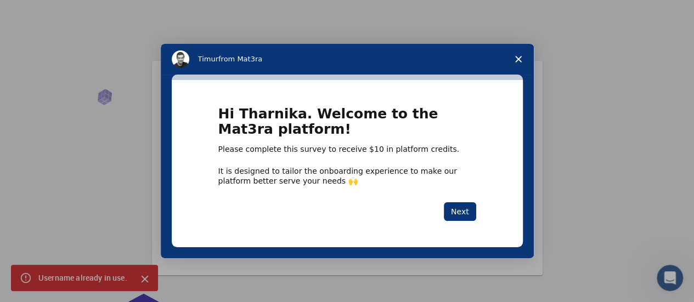
click at [144, 278] on div "Intercom messenger" at bounding box center [347, 151] width 694 height 302
click at [459, 210] on button "Next" at bounding box center [460, 211] width 32 height 19
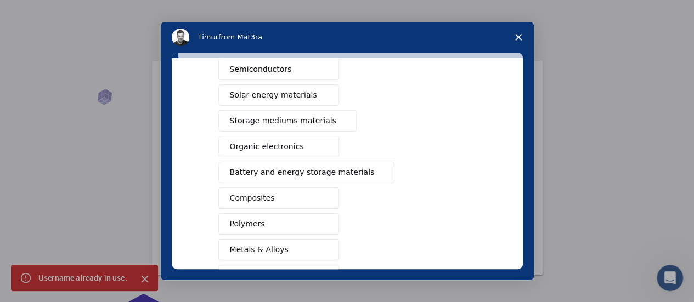
scroll to position [76, 0]
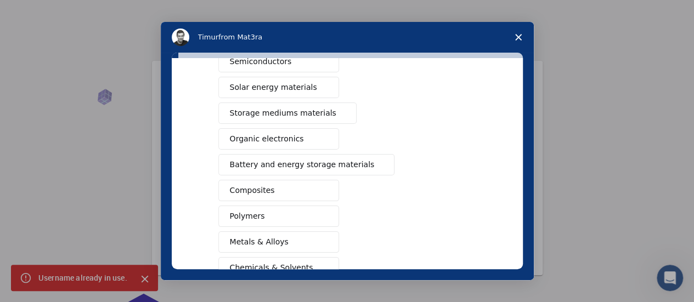
click at [290, 213] on button "Polymers" at bounding box center [278, 216] width 121 height 21
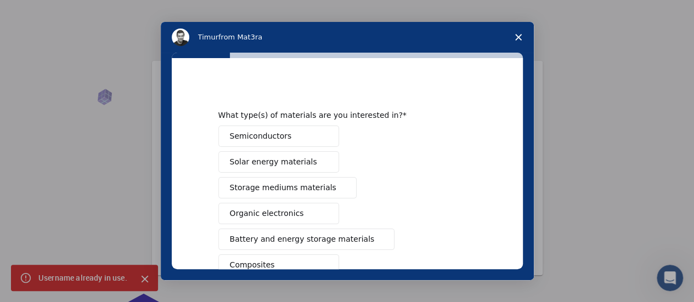
scroll to position [0, 0]
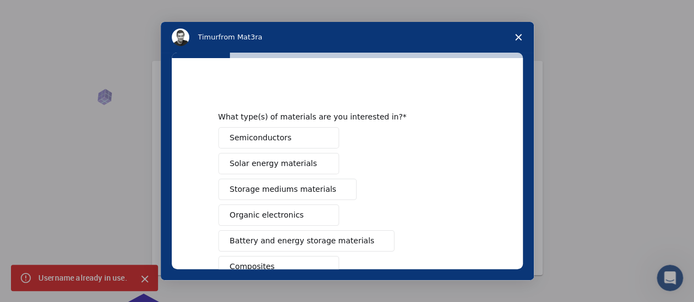
click at [277, 138] on span "Semiconductors" at bounding box center [261, 138] width 62 height 12
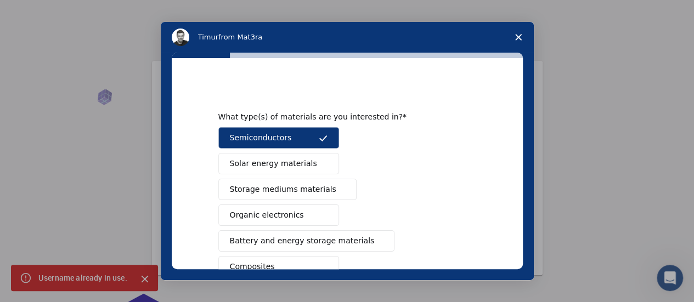
scroll to position [52, 0]
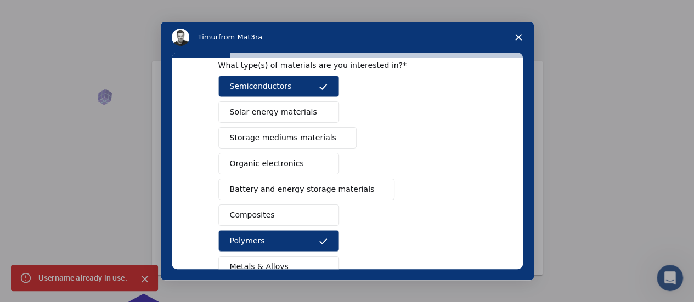
click at [291, 196] on button "Battery and energy storage materials" at bounding box center [306, 189] width 177 height 21
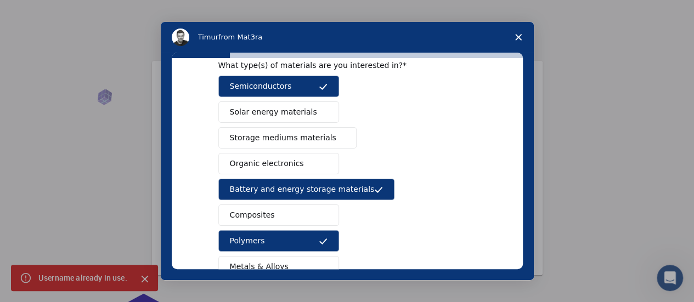
scroll to position [223, 0]
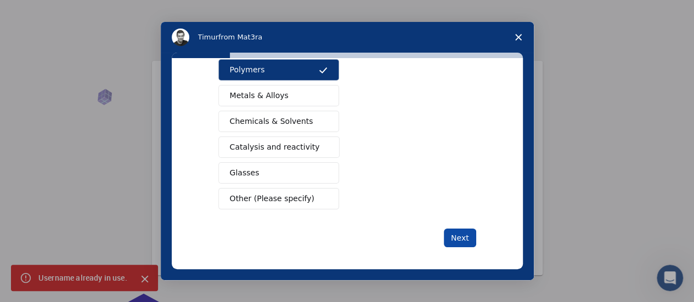
click at [462, 231] on button "Next" at bounding box center [460, 238] width 32 height 19
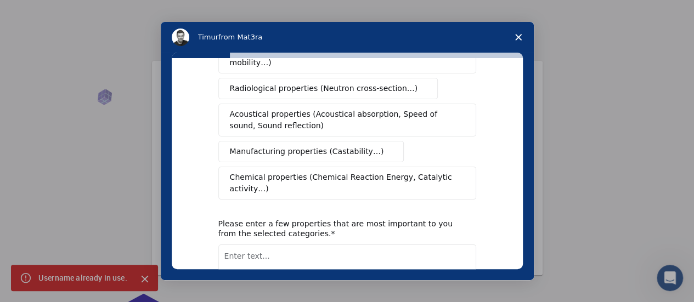
scroll to position [0, 0]
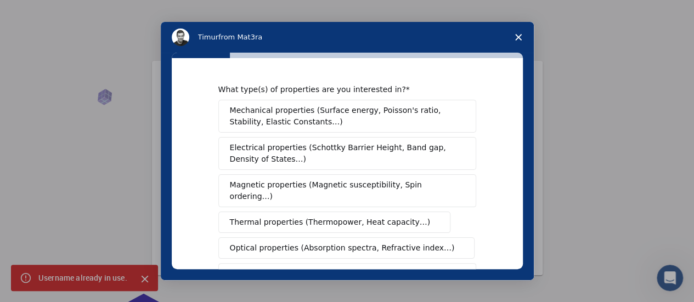
click at [392, 104] on button "Mechanical properties (Surface energy, Poisson's ratio, Stability, Elastic Cons…" at bounding box center [347, 116] width 258 height 33
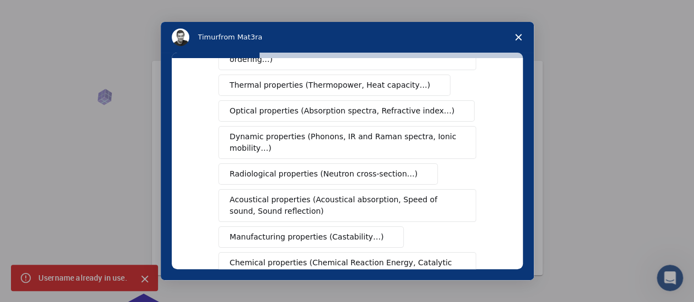
scroll to position [140, 0]
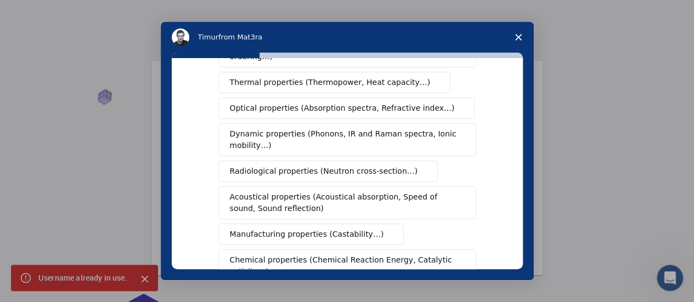
click at [355, 229] on span "Manufacturing properties (Castability…)" at bounding box center [307, 235] width 154 height 12
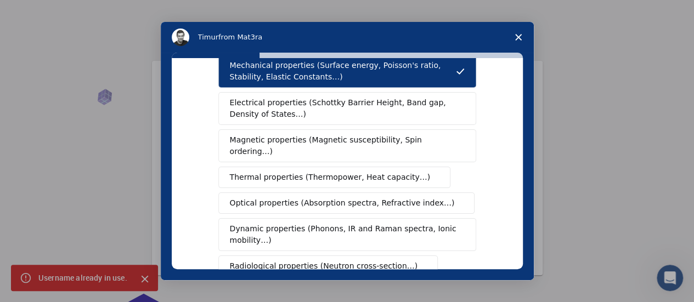
scroll to position [42, 0]
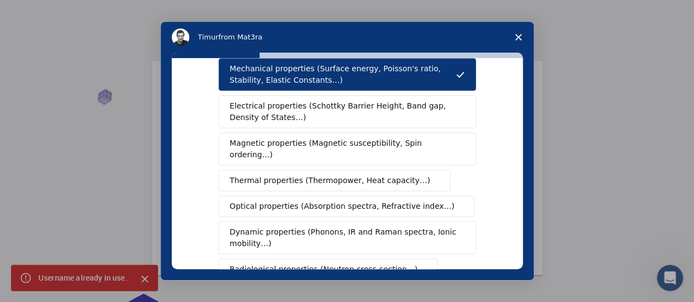
click at [499, 178] on div "What type(s) of properties are you interested in? Mechanical properties (Surfac…" at bounding box center [347, 163] width 351 height 211
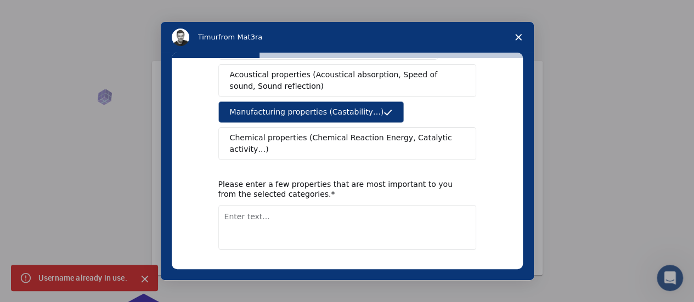
scroll to position [280, 0]
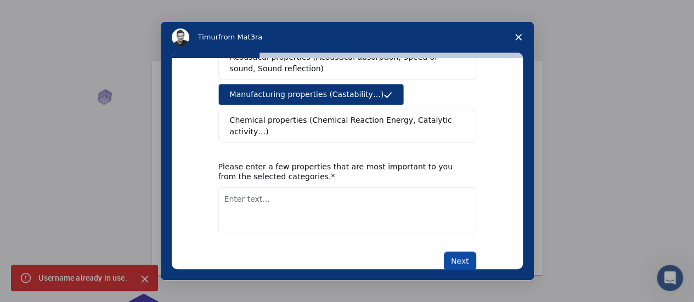
click at [461, 252] on button "Next" at bounding box center [460, 261] width 32 height 19
click at [370, 188] on textarea "Enter text..." at bounding box center [347, 210] width 258 height 45
type textarea "mechanical strength, tensile, felxibility, ductility, malability"
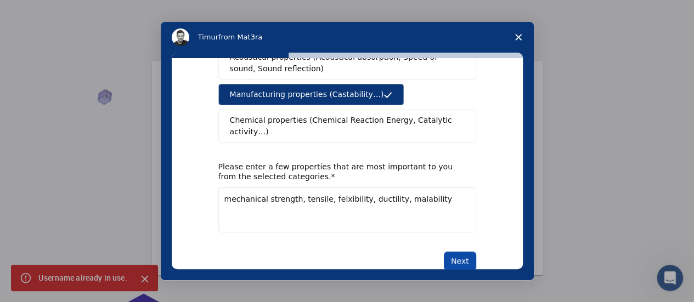
click at [452, 252] on button "Next" at bounding box center [460, 261] width 32 height 19
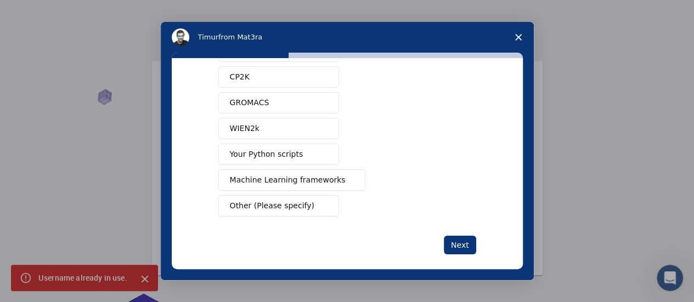
scroll to position [137, 0]
click at [319, 204] on span "Intercom messenger" at bounding box center [323, 205] width 9 height 9
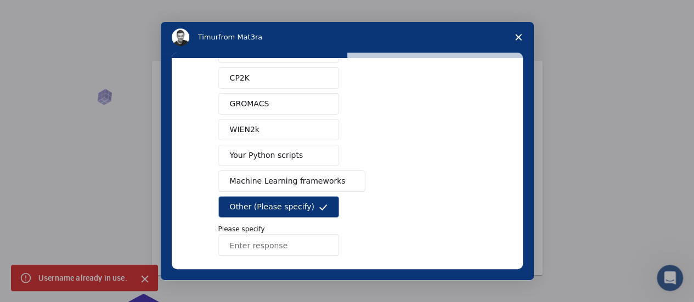
scroll to position [183, 0]
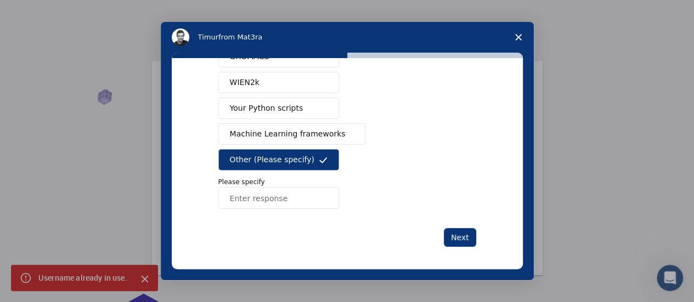
click at [303, 199] on input "Enter response" at bounding box center [278, 198] width 121 height 22
type input "Matlab"
click at [469, 228] on button "Next" at bounding box center [460, 237] width 32 height 19
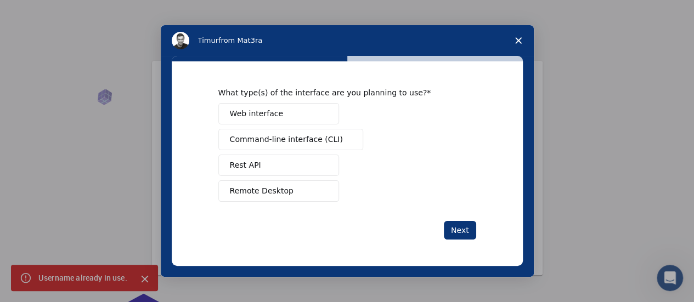
scroll to position [0, 0]
click at [464, 230] on button "Next" at bounding box center [460, 230] width 32 height 19
click at [303, 125] on div "Web interface Command-line interface (CLI) Rest API Remote Desktop" at bounding box center [347, 152] width 258 height 99
drag, startPoint x: 288, startPoint y: 101, endPoint x: 291, endPoint y: 117, distance: 16.2
click at [291, 117] on div "What type(s) of the interface are you planning to use? Web interface Command-li…" at bounding box center [347, 145] width 258 height 114
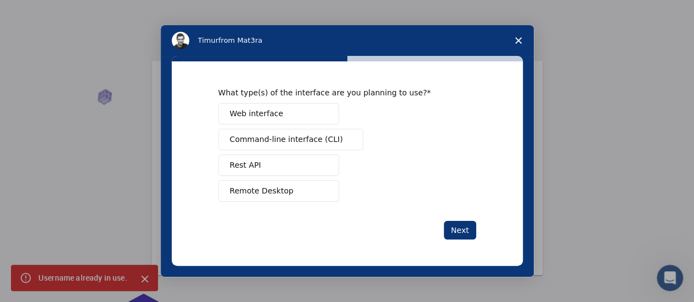
click at [291, 117] on button "Web interface" at bounding box center [278, 113] width 121 height 21
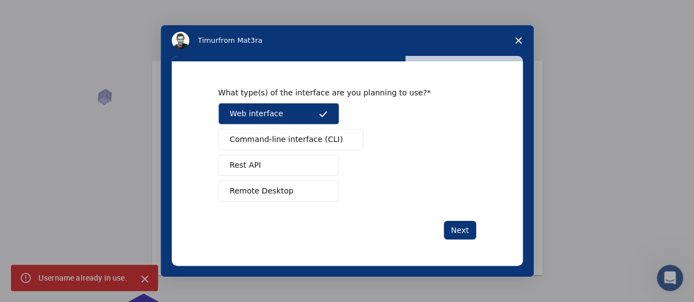
click at [306, 185] on button "Remote Desktop" at bounding box center [278, 191] width 121 height 21
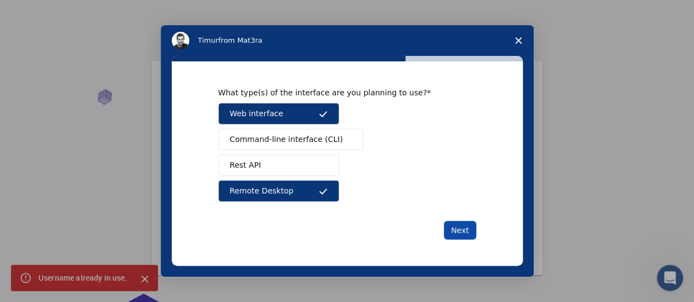
click at [457, 227] on button "Next" at bounding box center [460, 230] width 32 height 19
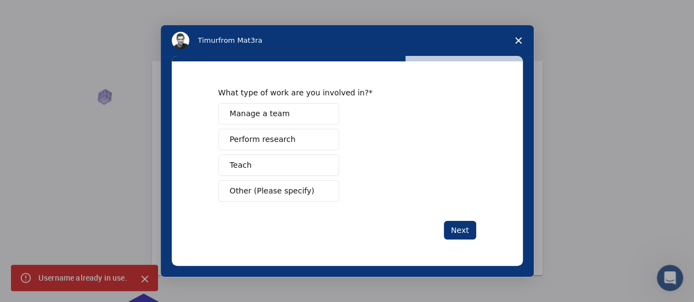
click at [308, 188] on button "Other (Please specify)" at bounding box center [278, 191] width 121 height 21
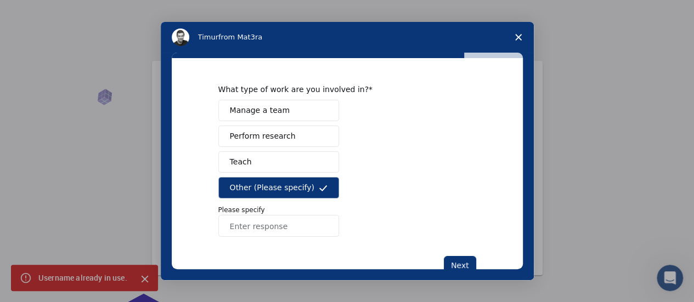
click at [281, 228] on input "Enter response" at bounding box center [278, 226] width 121 height 22
type input "Student"
click at [457, 264] on button "Next" at bounding box center [460, 265] width 32 height 19
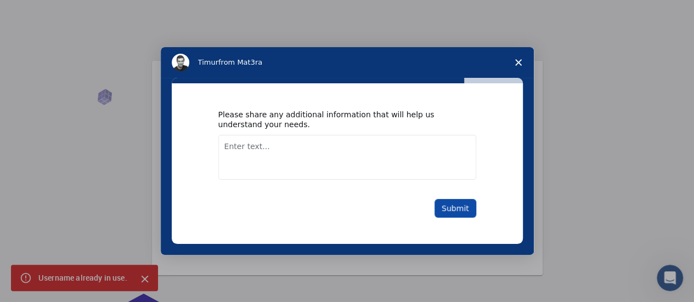
click at [453, 205] on button "Submit" at bounding box center [456, 208] width 42 height 19
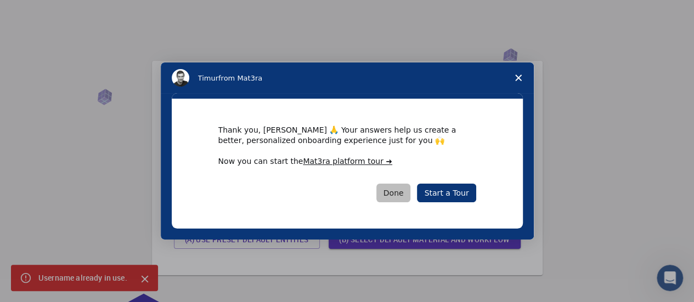
click at [403, 197] on button "Done" at bounding box center [393, 193] width 35 height 19
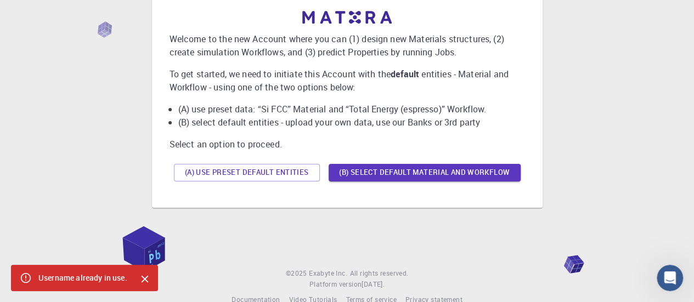
scroll to position [89, 0]
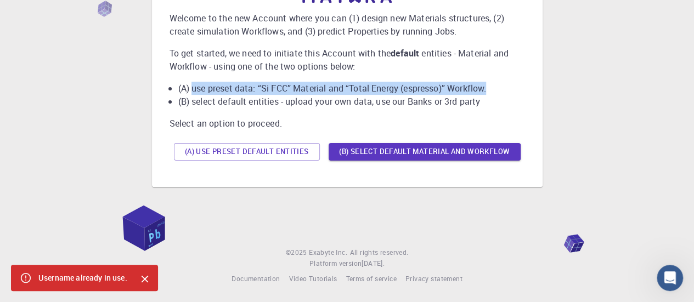
drag, startPoint x: 193, startPoint y: 85, endPoint x: 503, endPoint y: 86, distance: 309.5
click at [503, 86] on li "(A) use preset data: “Si FCC” Material and “Total Energy (espresso)” Workflow." at bounding box center [351, 88] width 347 height 13
copy li "use preset data: “Si FCC” Material and “Total Energy (espresso)” Workflow."
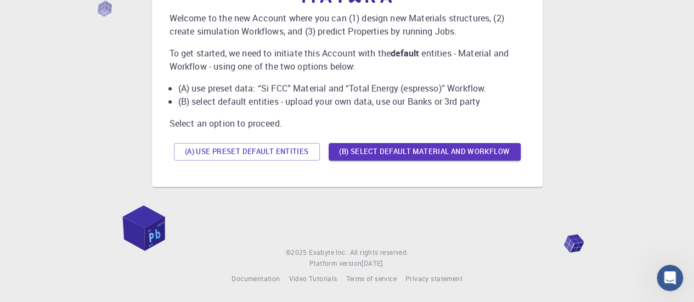
click at [472, 111] on div "Welcome to the new Account where you can (1) design new Materials structures, (…" at bounding box center [348, 77] width 356 height 175
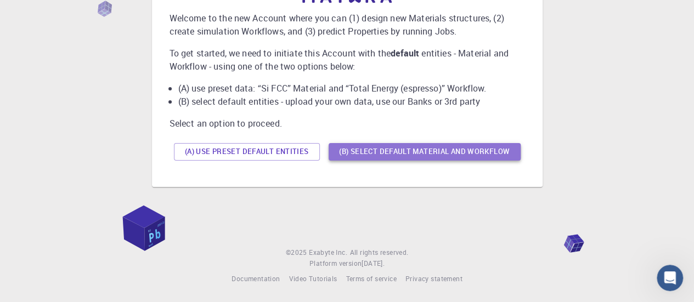
click at [443, 150] on button "(B) Select default material and workflow" at bounding box center [425, 152] width 192 height 18
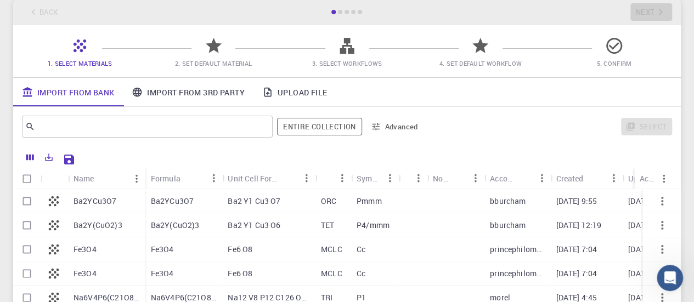
scroll to position [0, 0]
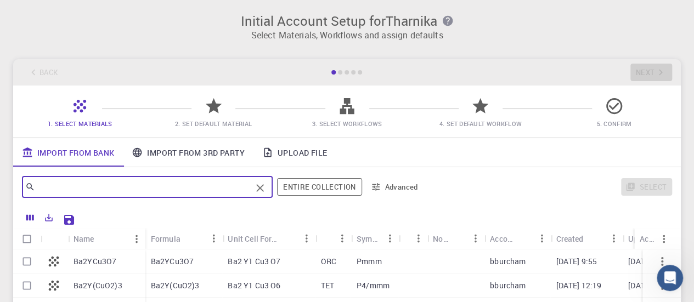
click at [221, 187] on input "text" at bounding box center [143, 186] width 216 height 15
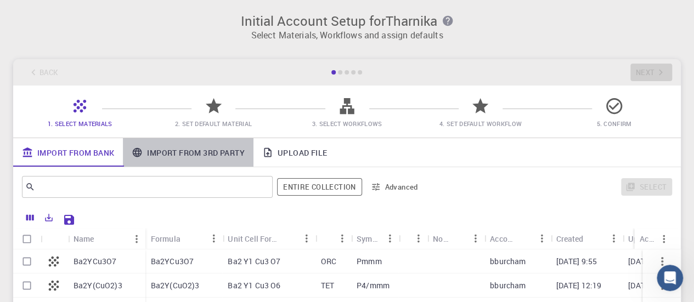
click at [212, 154] on link "Import From 3rd Party" at bounding box center [188, 152] width 130 height 29
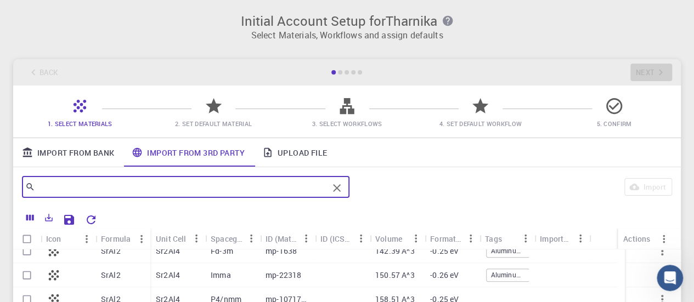
click at [282, 187] on input "text" at bounding box center [181, 186] width 293 height 15
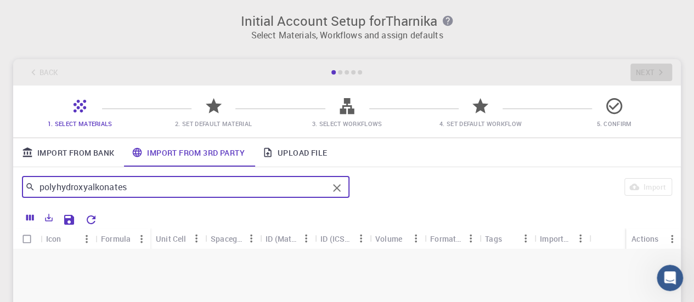
type input "polyhydroxyalkonates"
drag, startPoint x: 138, startPoint y: 192, endPoint x: 0, endPoint y: 204, distance: 138.2
click at [0, 204] on div "Initial Account Setup for Tharnika Select Materials, Workflows and assign defau…" at bounding box center [347, 213] width 694 height 426
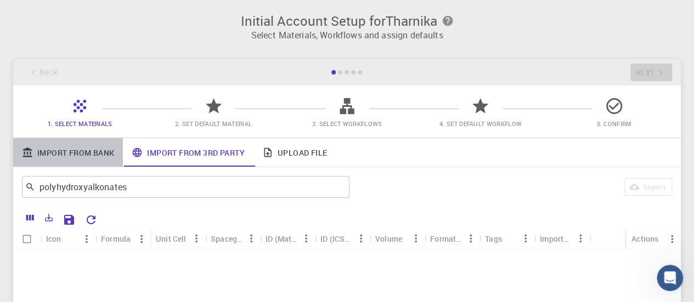
click at [91, 156] on link "Import From Bank" at bounding box center [68, 152] width 110 height 29
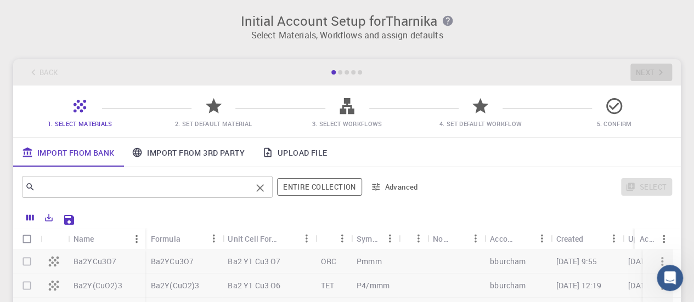
click at [102, 187] on input "text" at bounding box center [143, 186] width 216 height 15
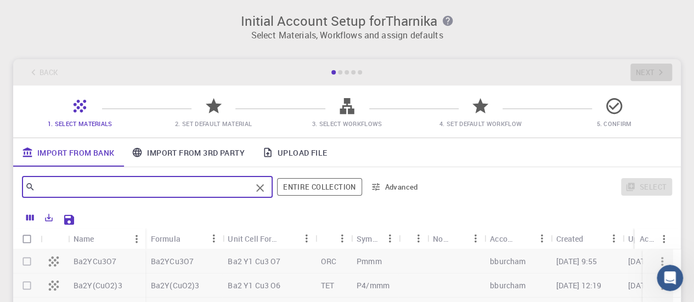
paste input "polyhydroxyalkonates"
type input "polyhydroxyalkonates"
click at [159, 194] on input "polyhydroxyalkonates" at bounding box center [143, 186] width 216 height 15
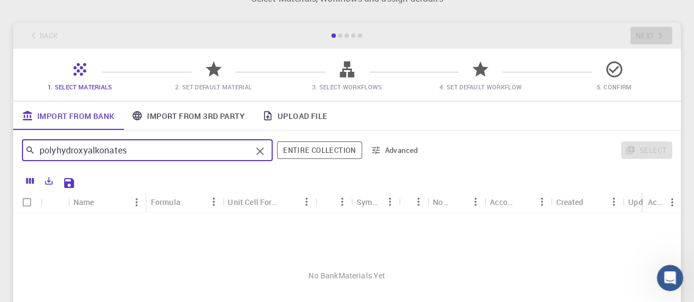
scroll to position [36, 0]
click at [296, 119] on link "Upload File" at bounding box center [295, 116] width 82 height 29
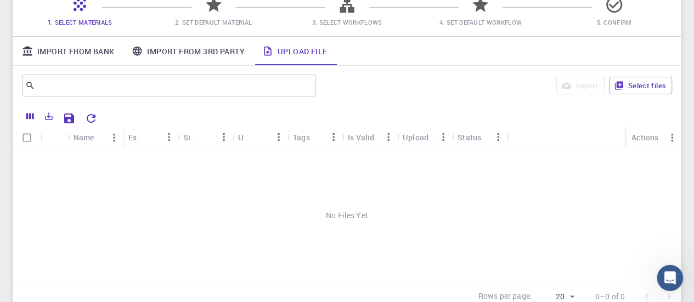
scroll to position [102, 0]
click at [636, 91] on button "Select files" at bounding box center [640, 85] width 63 height 18
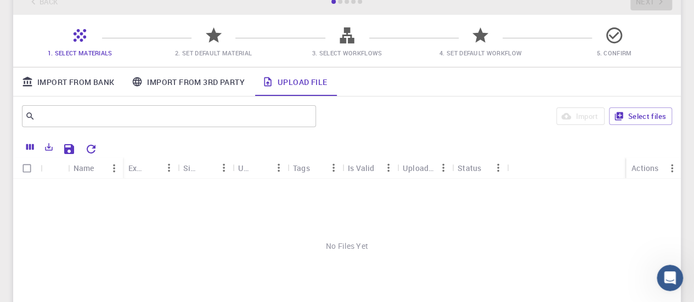
scroll to position [0, 0]
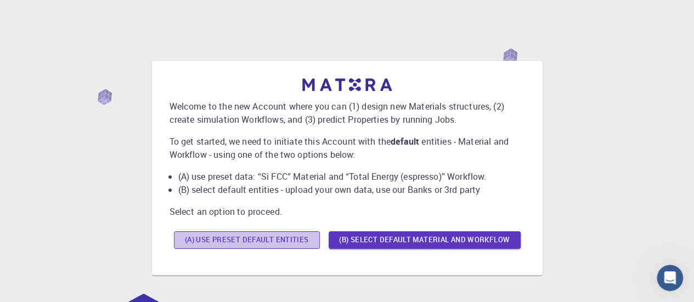
click at [269, 239] on button "(A) Use preset default entities" at bounding box center [247, 241] width 146 height 18
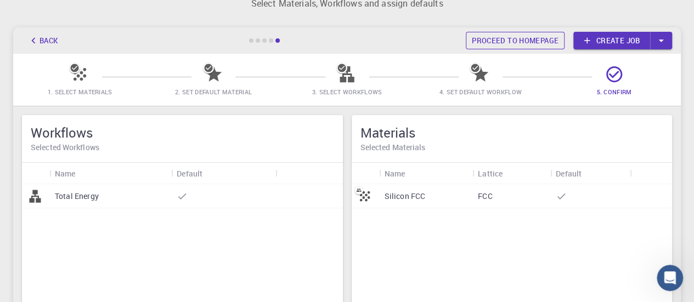
scroll to position [30, 0]
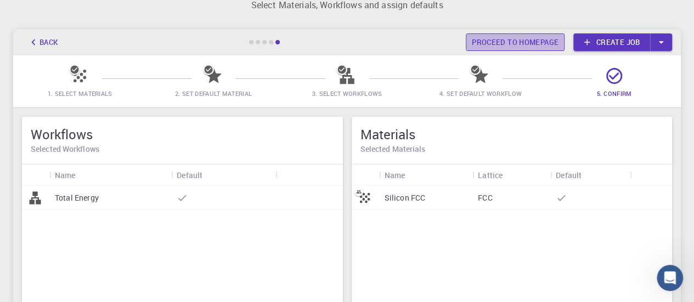
click at [517, 46] on link "Proceed to homepage" at bounding box center [515, 42] width 99 height 18
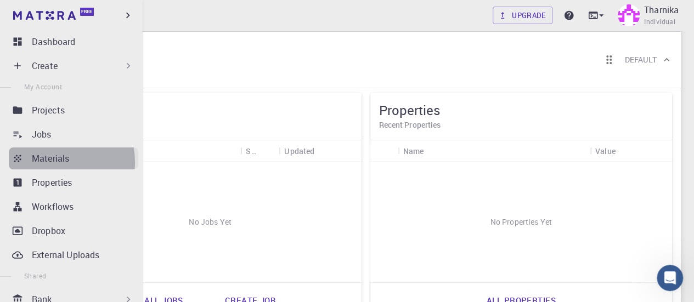
click at [49, 162] on p "Materials" at bounding box center [50, 158] width 37 height 13
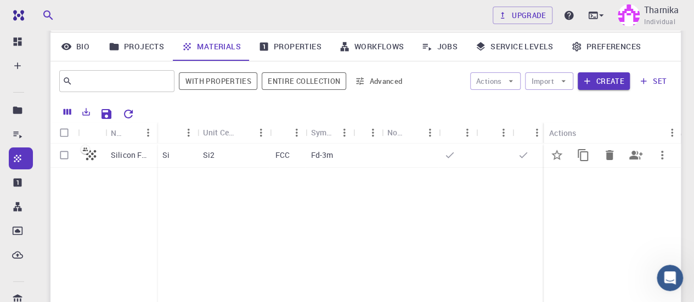
scroll to position [72, 0]
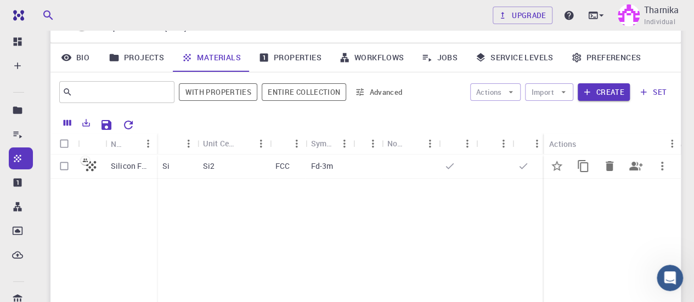
click at [96, 169] on icon at bounding box center [90, 166] width 15 height 15
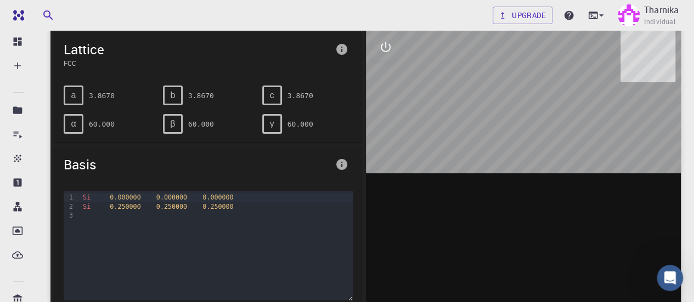
scroll to position [82, 0]
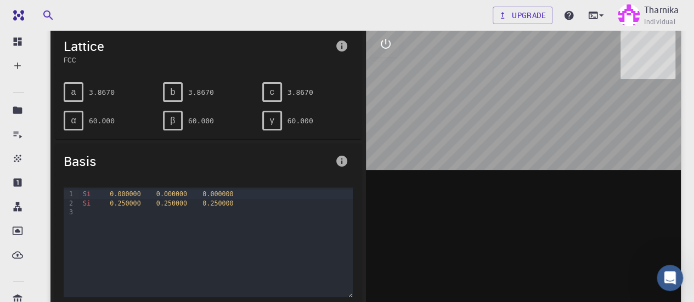
drag, startPoint x: 526, startPoint y: 124, endPoint x: 469, endPoint y: 114, distance: 58.5
click at [469, 114] on div at bounding box center [524, 194] width 316 height 341
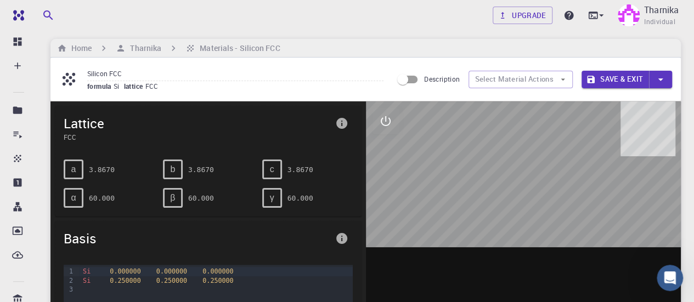
scroll to position [0, 0]
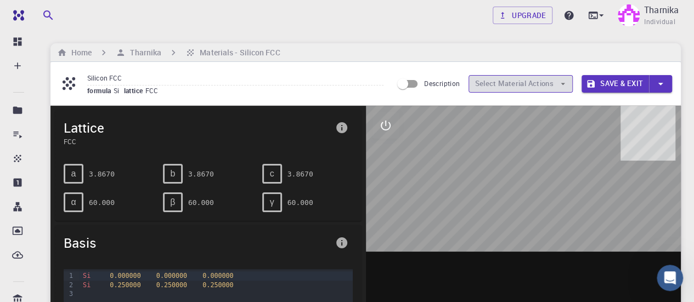
click at [520, 86] on button "Select Material Actions" at bounding box center [521, 84] width 104 height 18
click at [563, 81] on icon "button" at bounding box center [563, 84] width 10 height 10
click at [542, 184] on div at bounding box center [524, 276] width 316 height 341
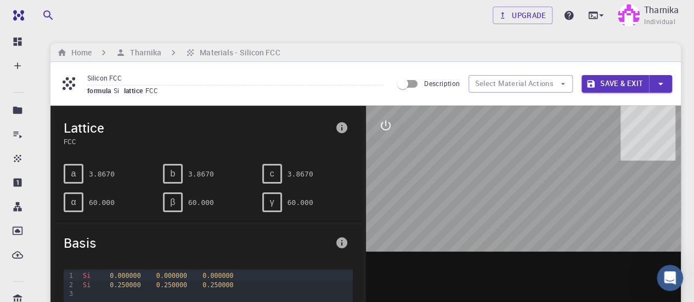
click at [542, 184] on div at bounding box center [524, 276] width 316 height 341
click at [134, 55] on h6 "Tharnika" at bounding box center [144, 53] width 36 height 12
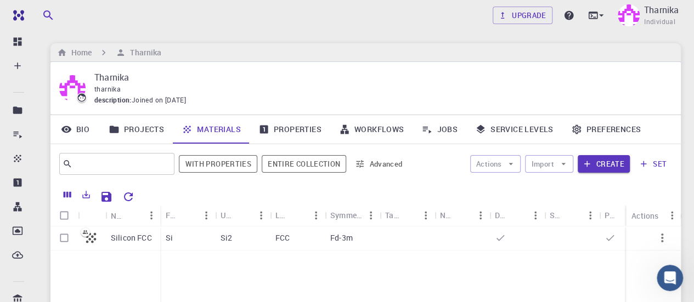
click at [579, 130] on icon at bounding box center [576, 129] width 9 height 9
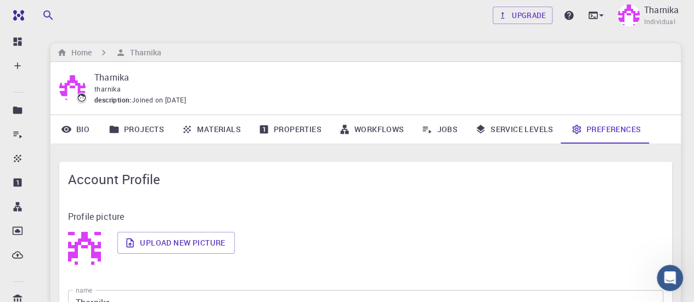
click at [509, 137] on link "Service Levels" at bounding box center [514, 129] width 96 height 29
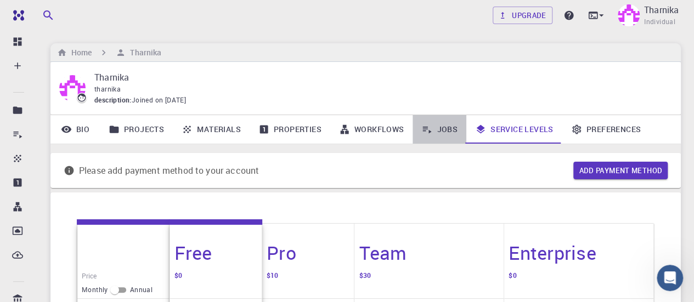
click at [427, 134] on icon at bounding box center [426, 129] width 11 height 11
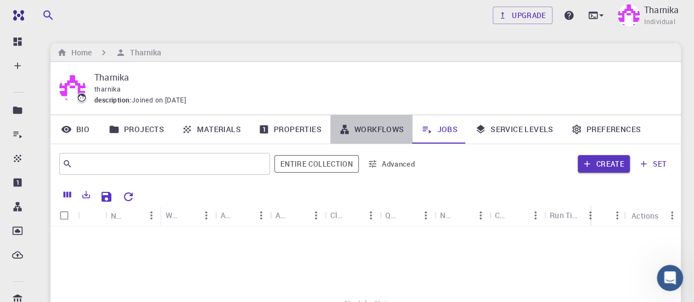
click at [387, 130] on link "Workflows" at bounding box center [371, 129] width 83 height 29
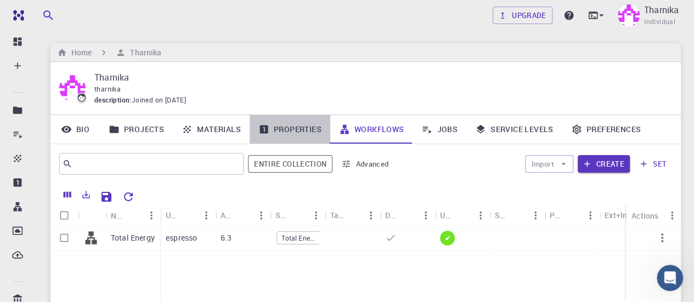
click at [286, 131] on link "Properties" at bounding box center [290, 129] width 81 height 29
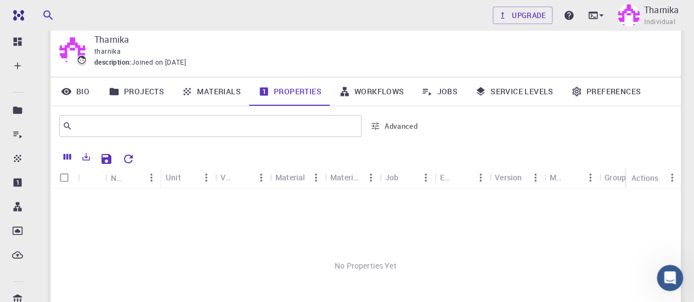
scroll to position [40, 0]
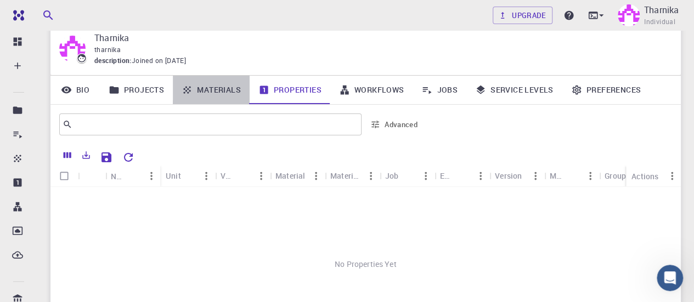
click at [222, 89] on link "Materials" at bounding box center [211, 90] width 77 height 29
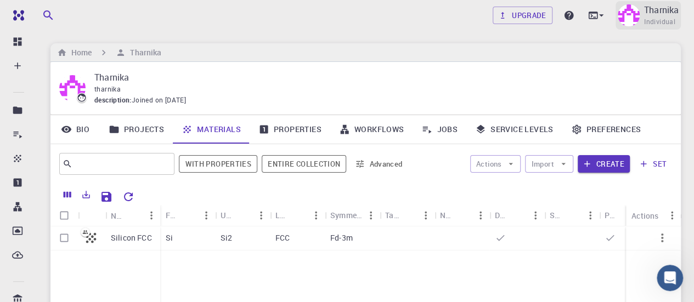
click at [663, 18] on span "Individual" at bounding box center [659, 21] width 31 height 11
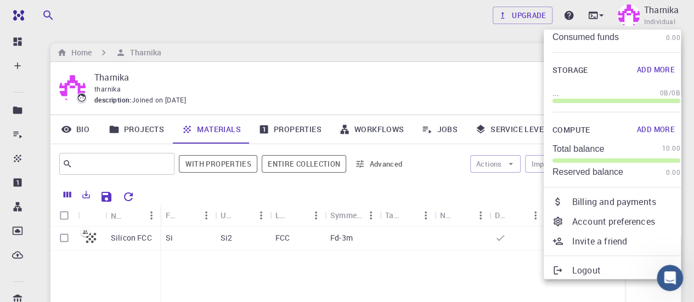
scroll to position [77, 0]
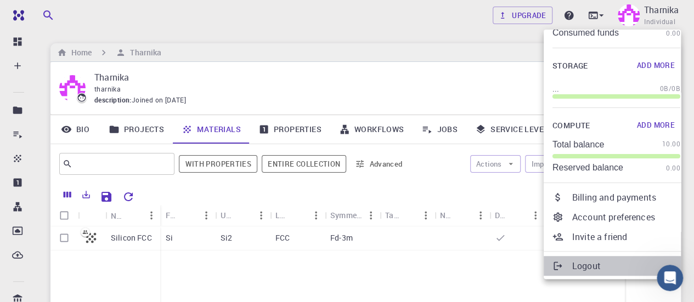
click at [603, 269] on p "Logout" at bounding box center [626, 266] width 108 height 13
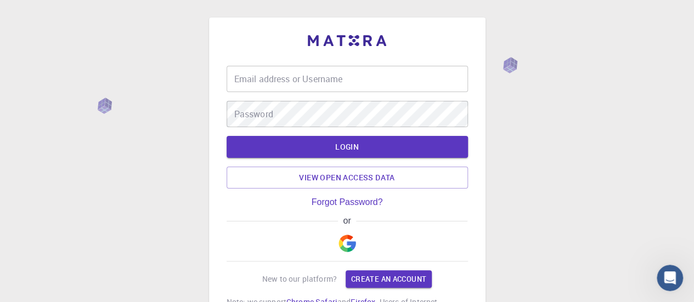
type input "[EMAIL_ADDRESS][PERSON_NAME][DOMAIN_NAME]"
